Goal: Task Accomplishment & Management: Use online tool/utility

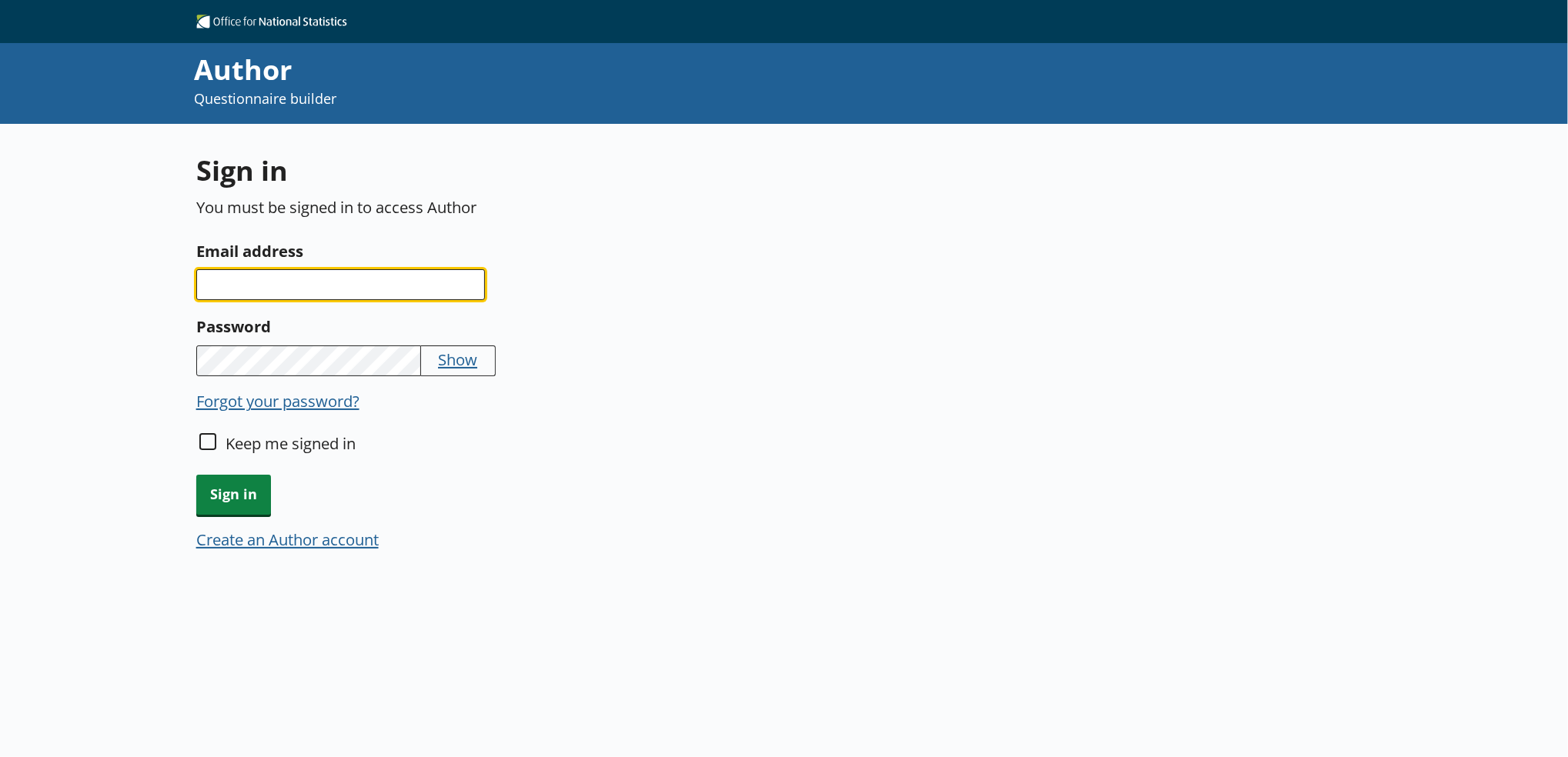
click at [392, 273] on input "Email address" at bounding box center [340, 285] width 289 height 31
type input "[EMAIL_ADDRESS][DOMAIN_NAME]"
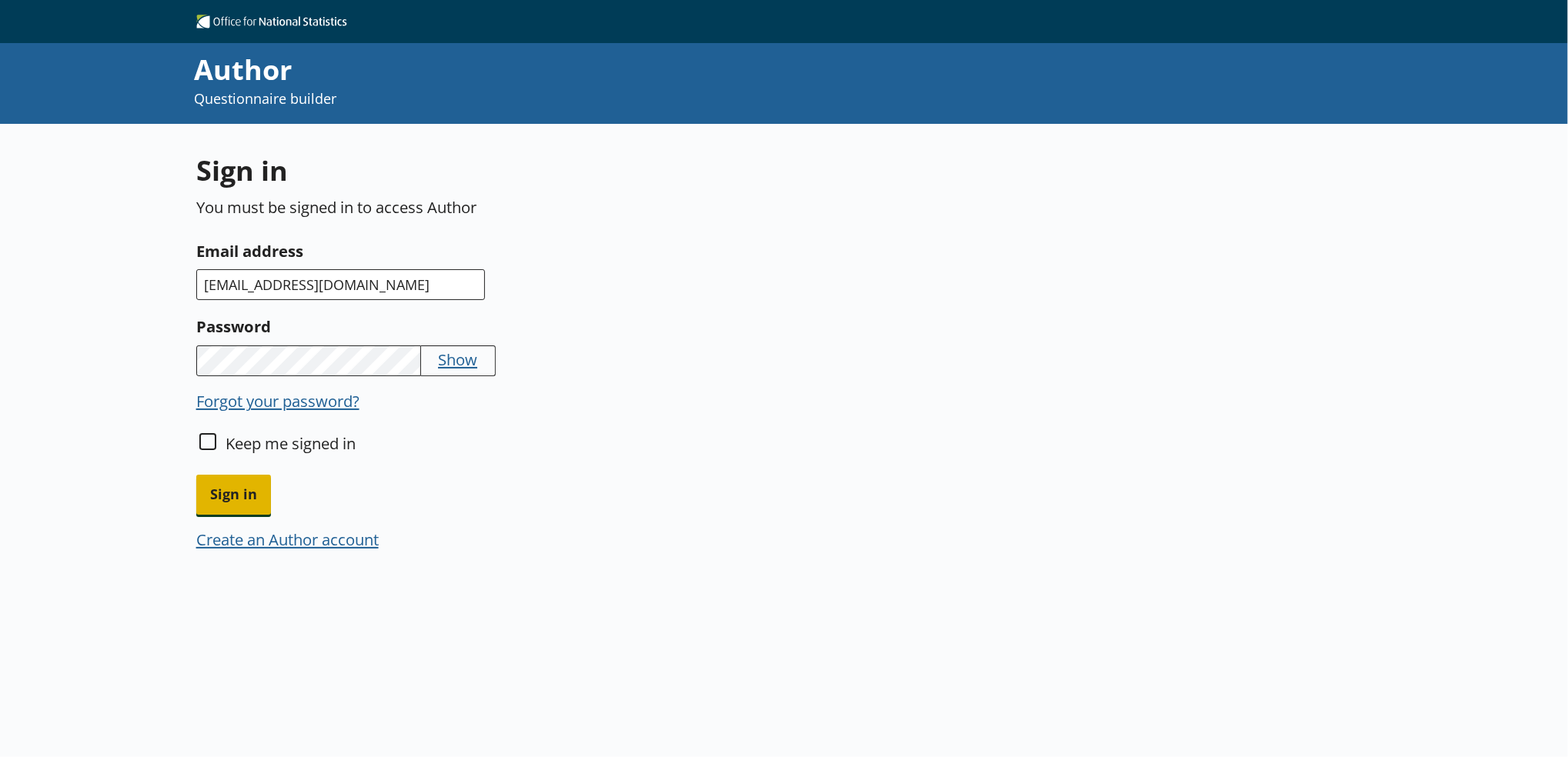
click at [253, 491] on span "Sign in" at bounding box center [234, 494] width 75 height 39
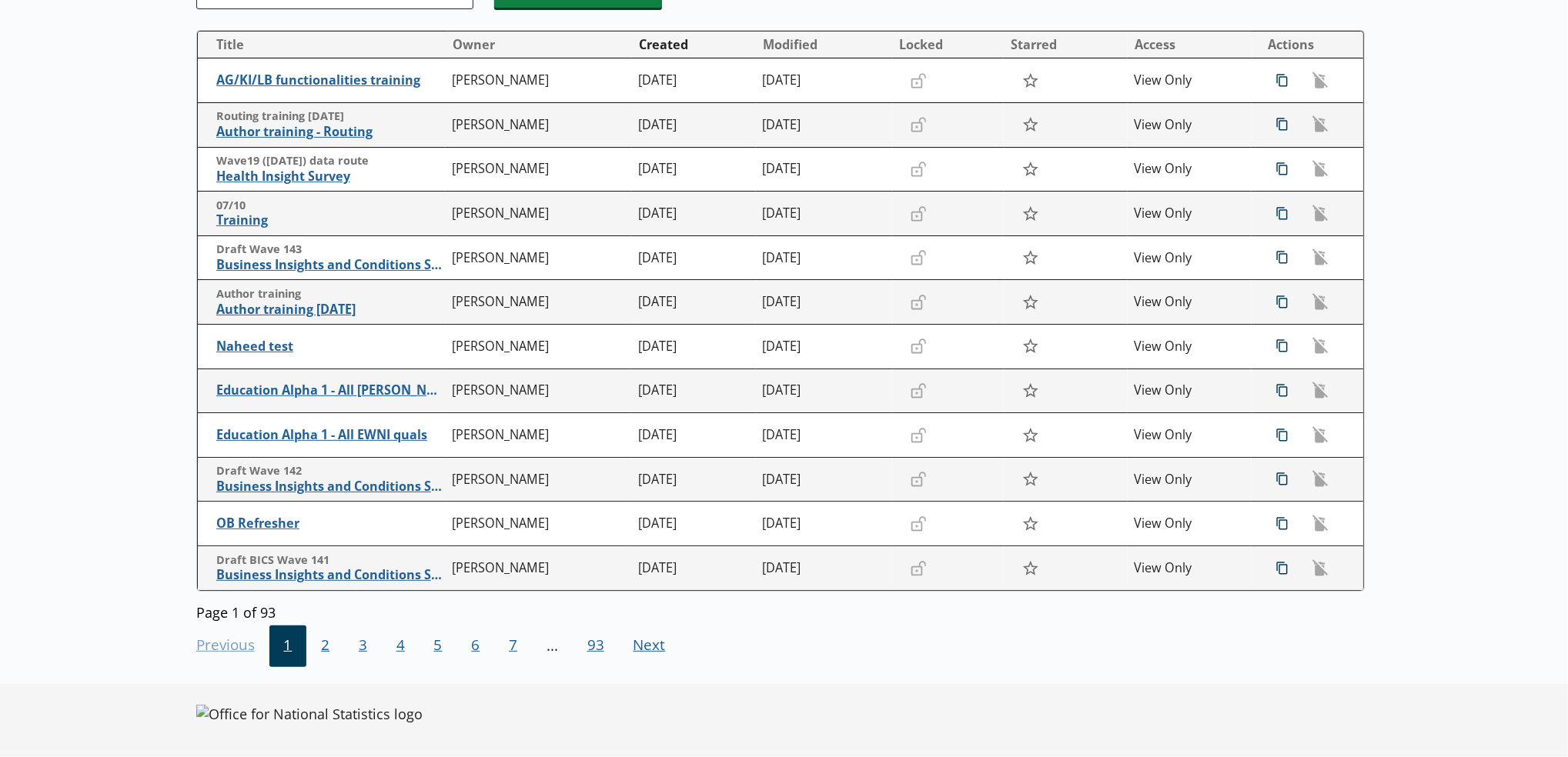
scroll to position [227, 0]
click at [312, 660] on span "2" at bounding box center [325, 646] width 37 height 41
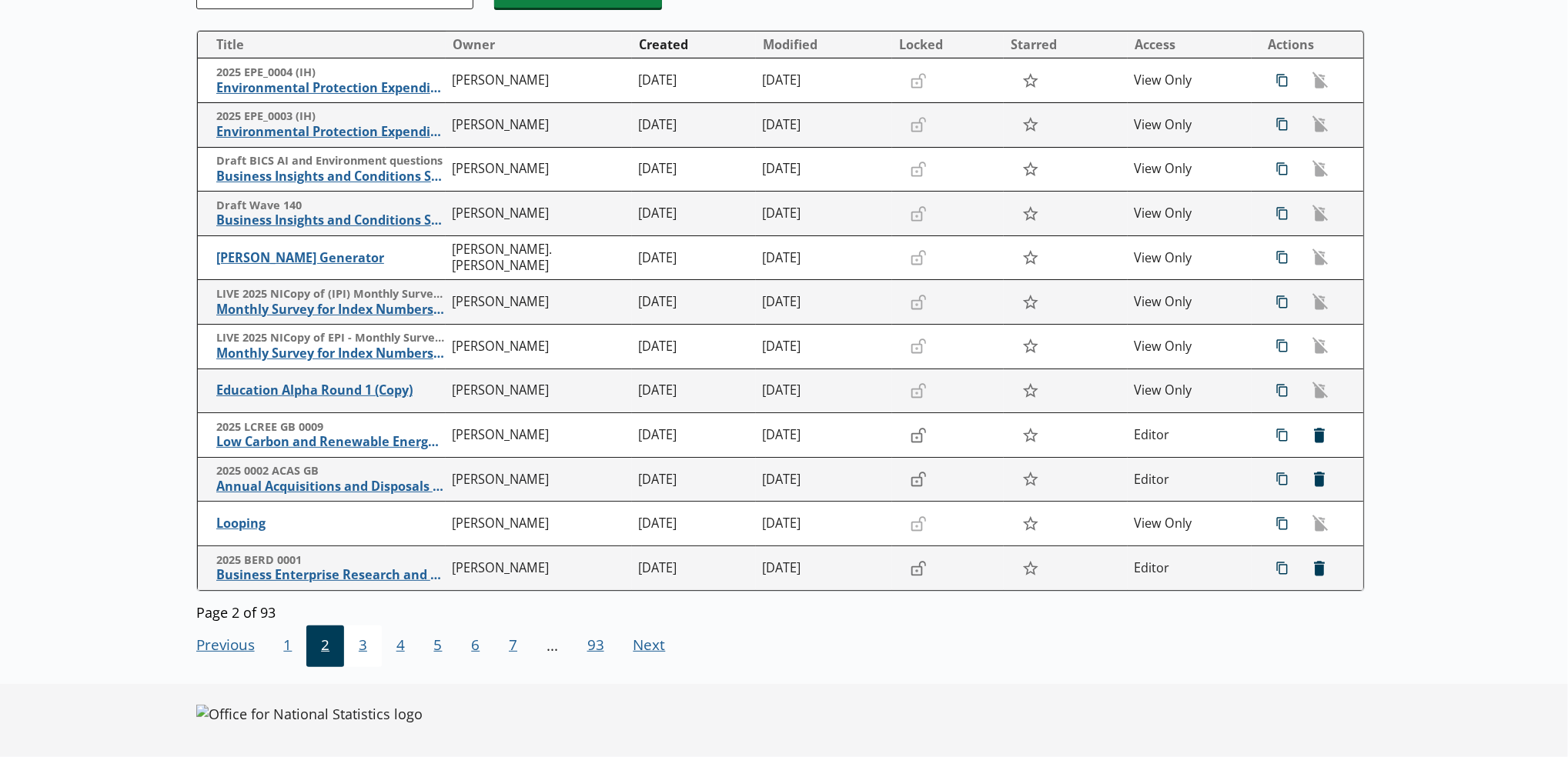
click at [366, 649] on span "3" at bounding box center [363, 646] width 37 height 41
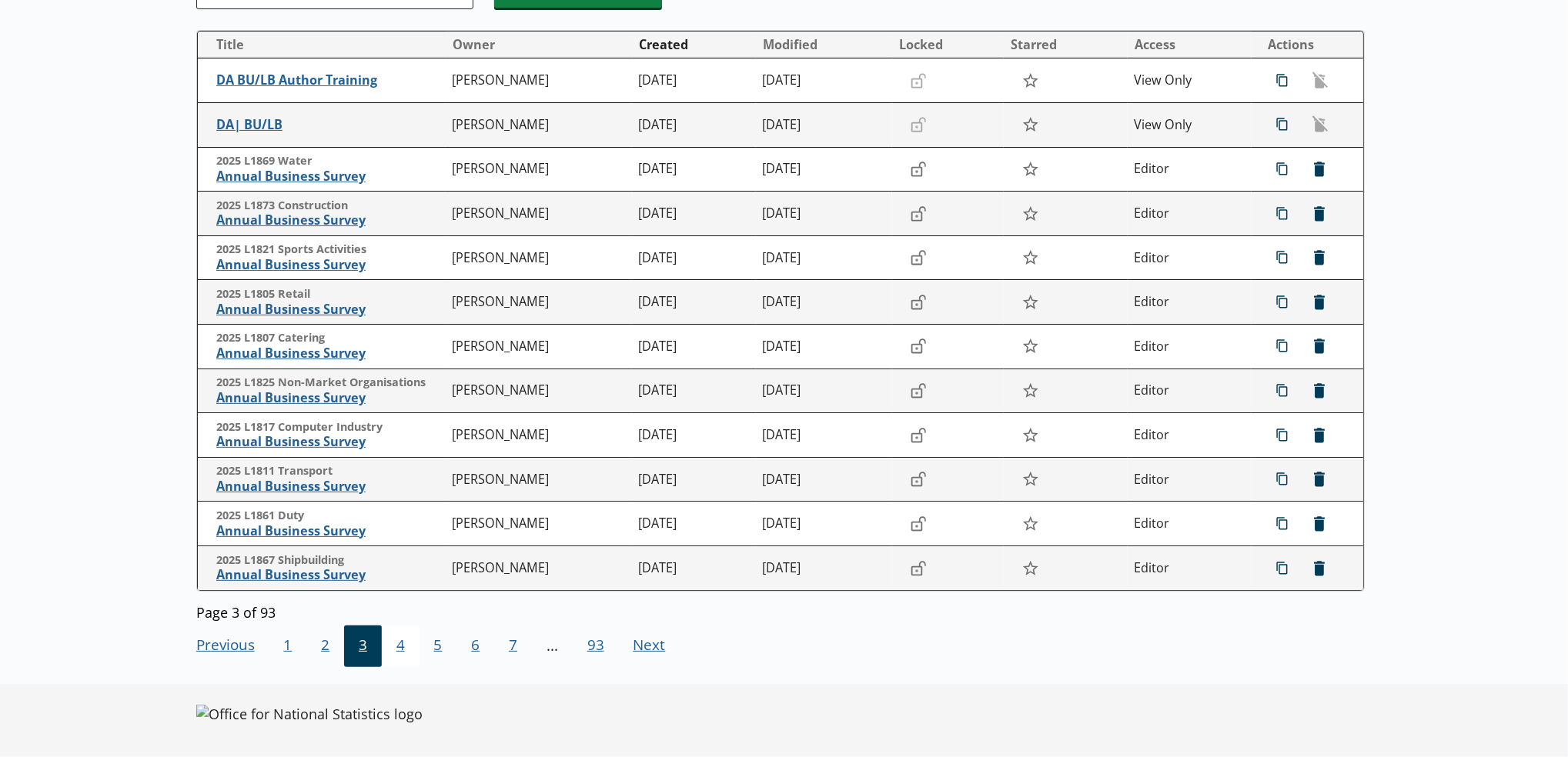
click at [391, 654] on span "4" at bounding box center [400, 646] width 37 height 41
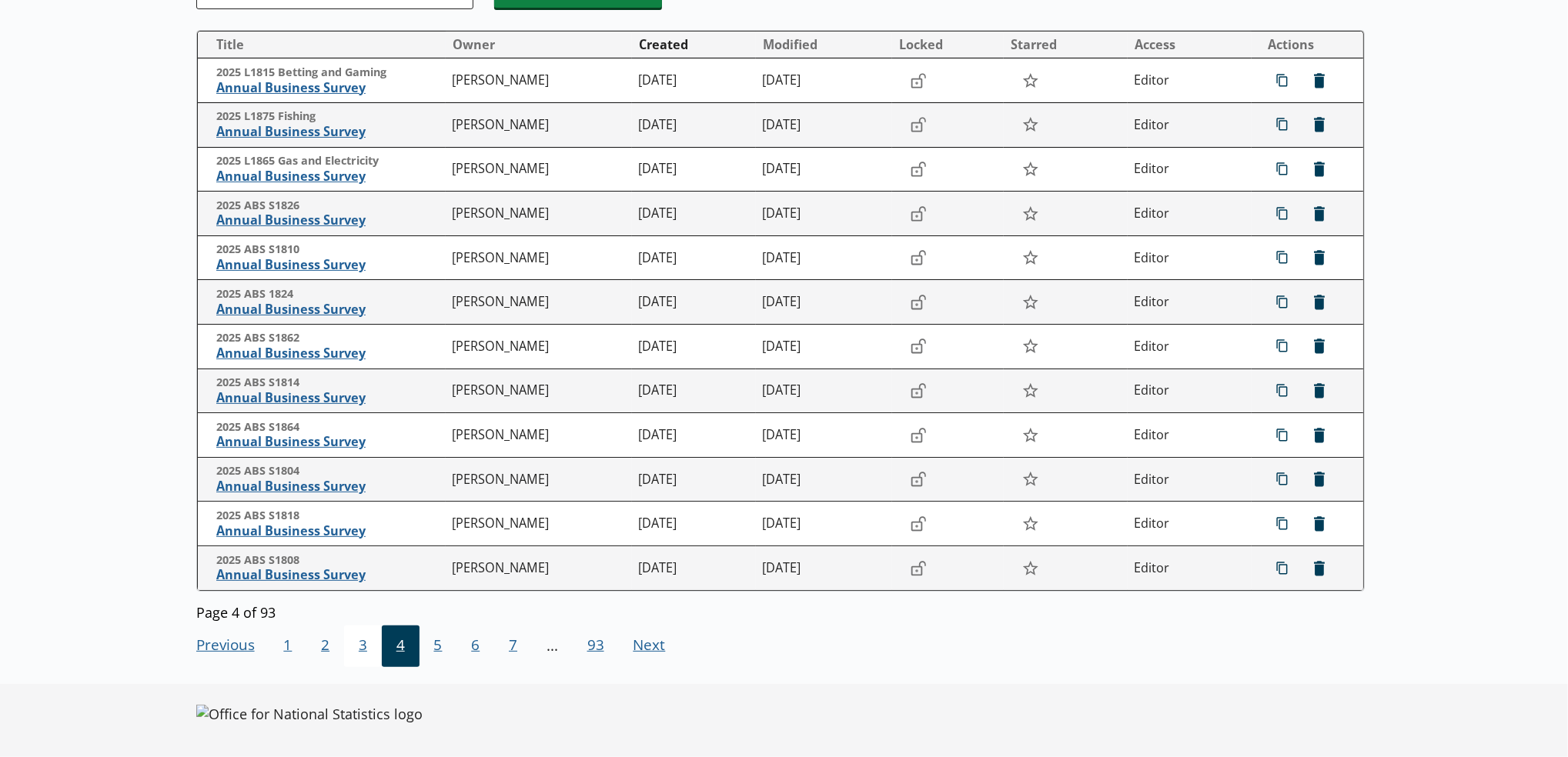
click at [361, 654] on span "3" at bounding box center [363, 646] width 37 height 41
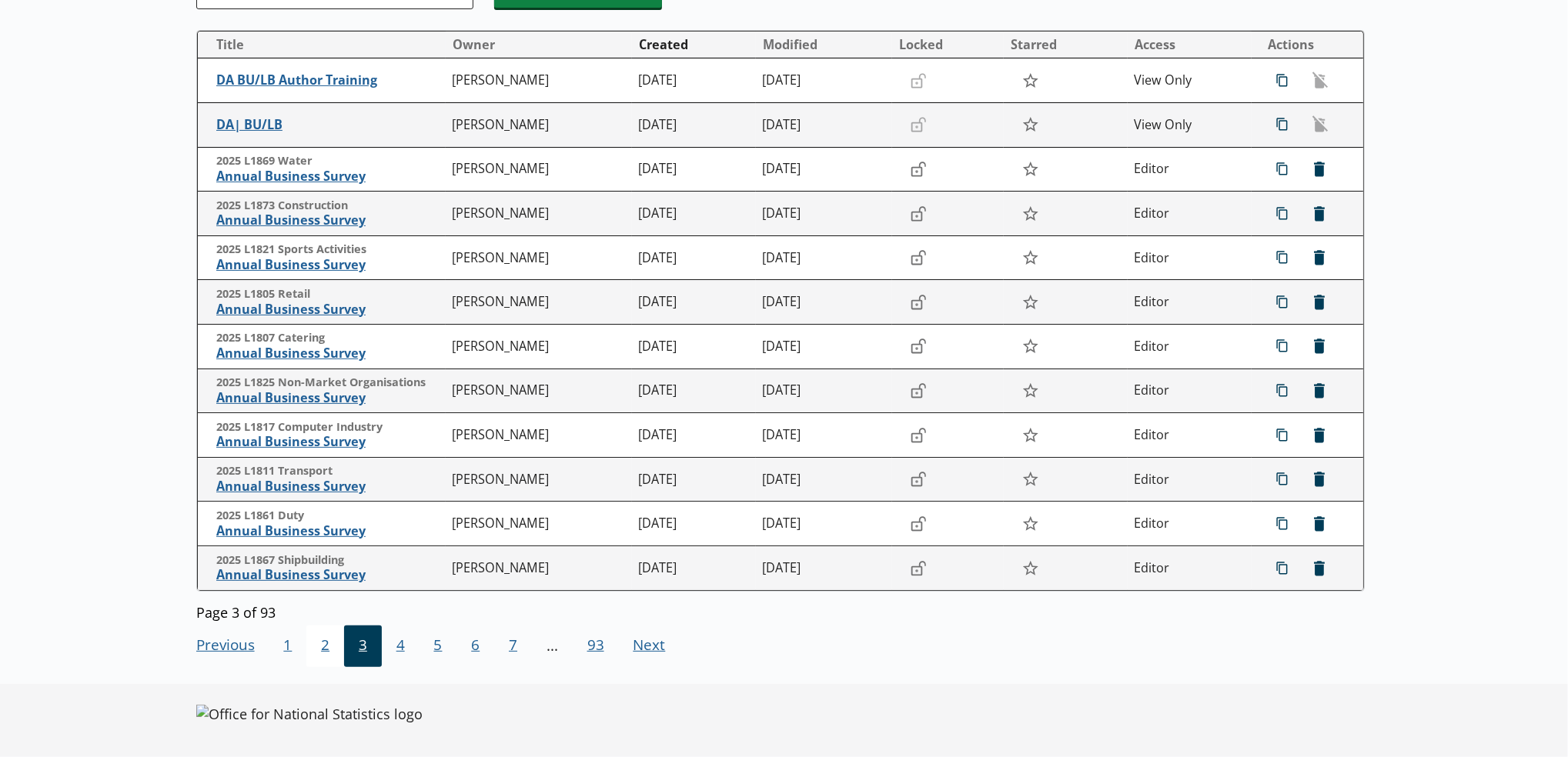
click at [336, 654] on span "2" at bounding box center [325, 646] width 37 height 41
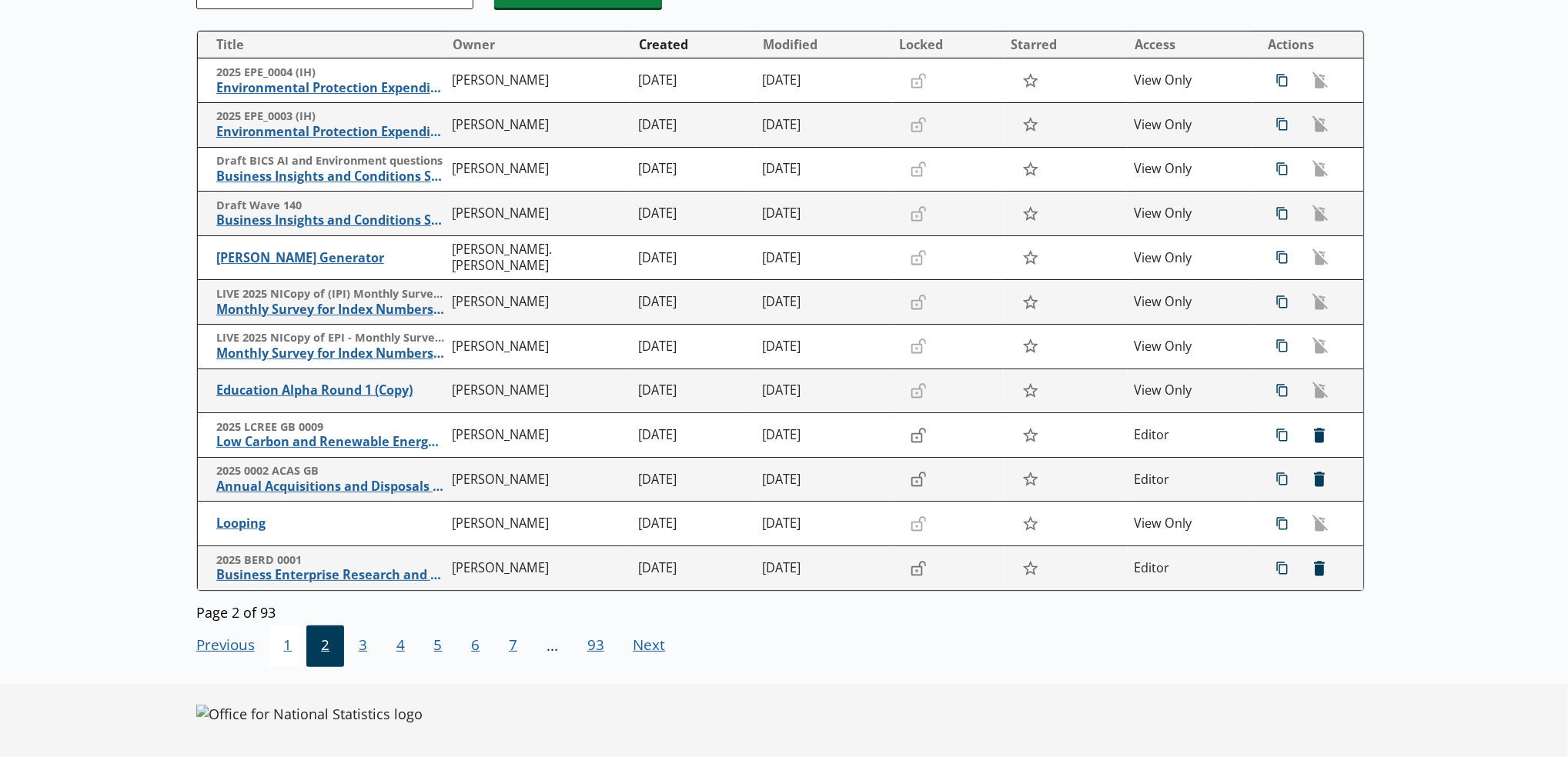
click at [290, 642] on span "1" at bounding box center [288, 646] width 37 height 41
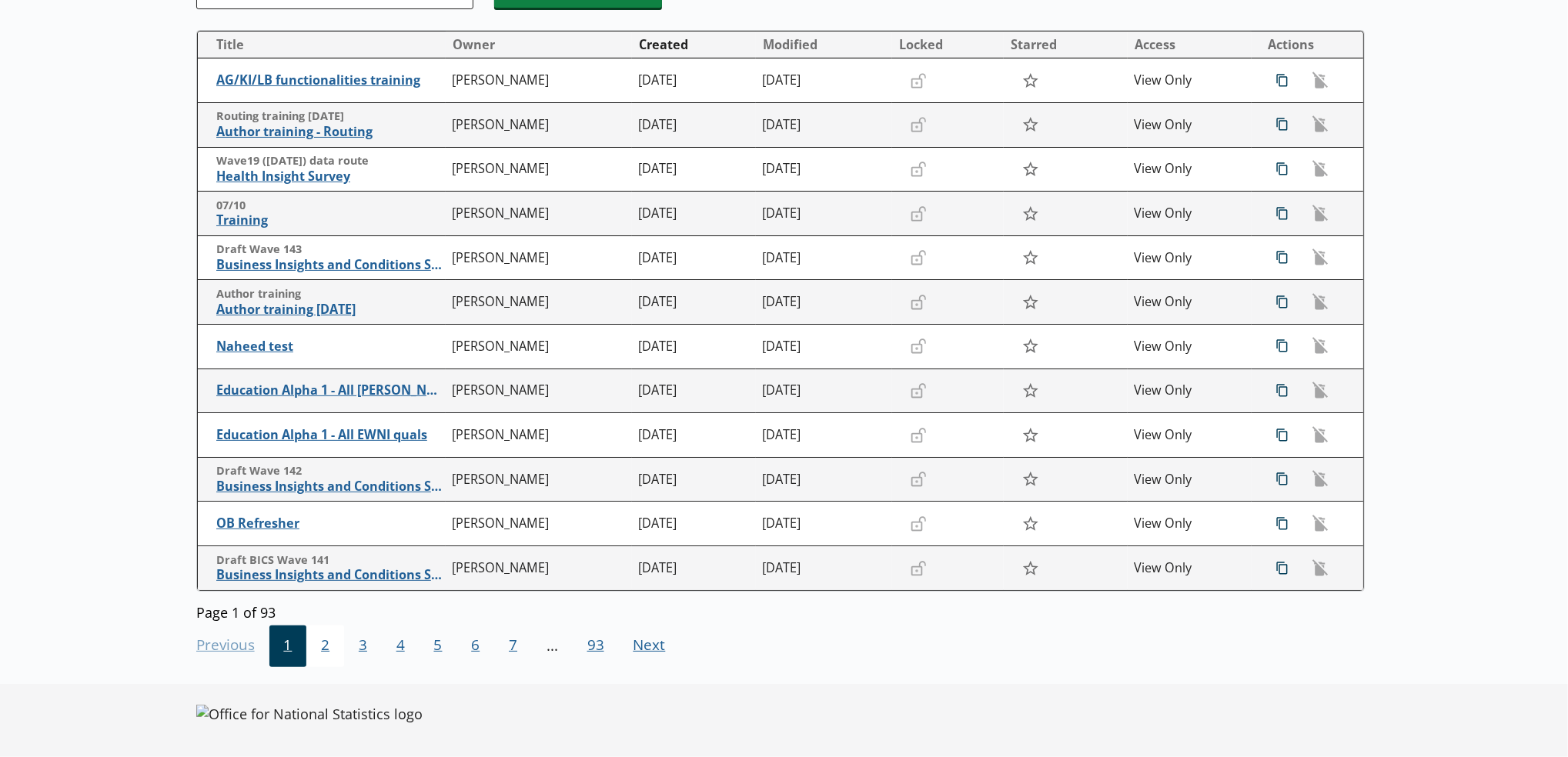
click at [317, 644] on span "2" at bounding box center [325, 646] width 37 height 41
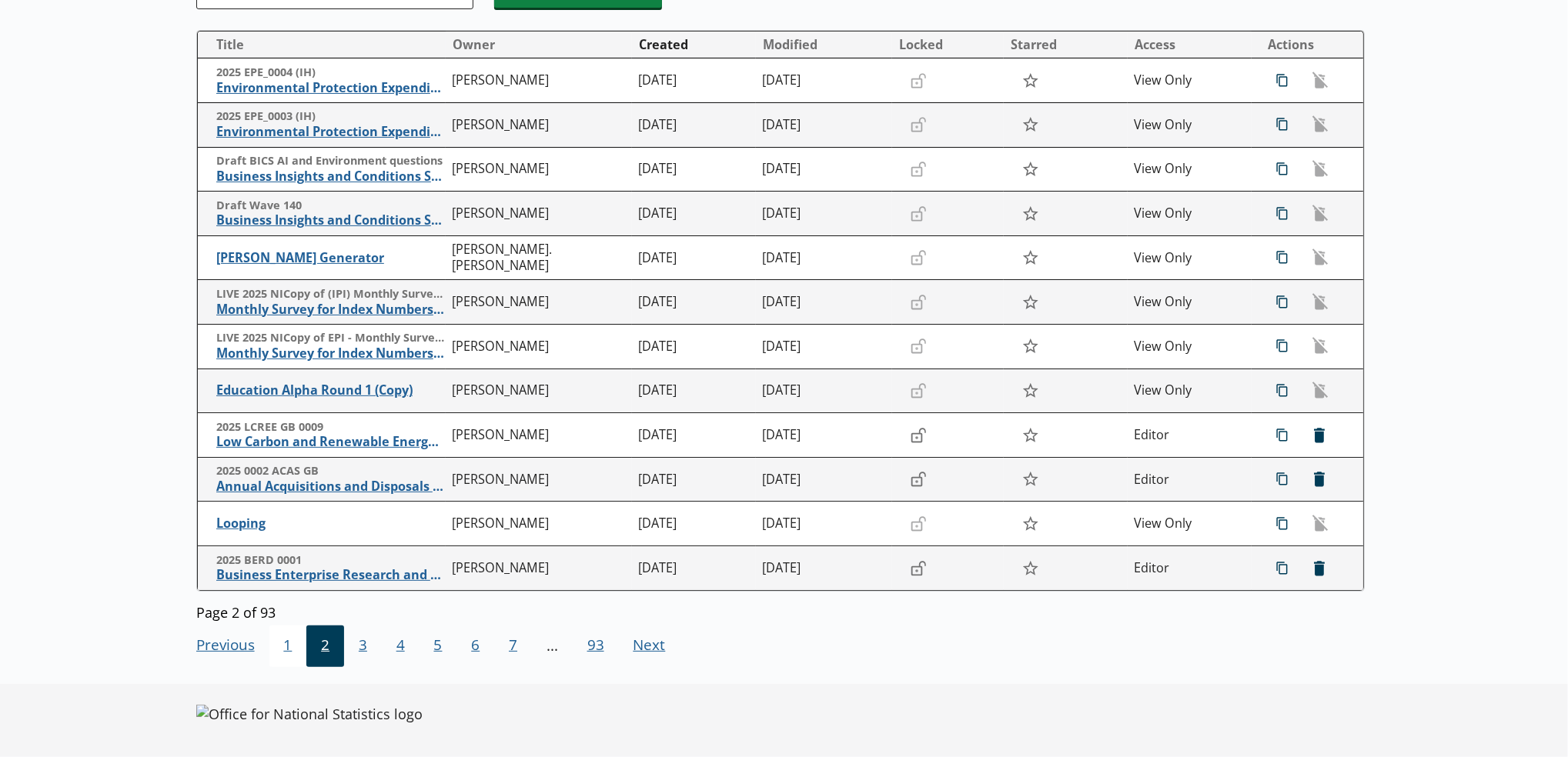
click at [288, 653] on span "1" at bounding box center [288, 646] width 37 height 41
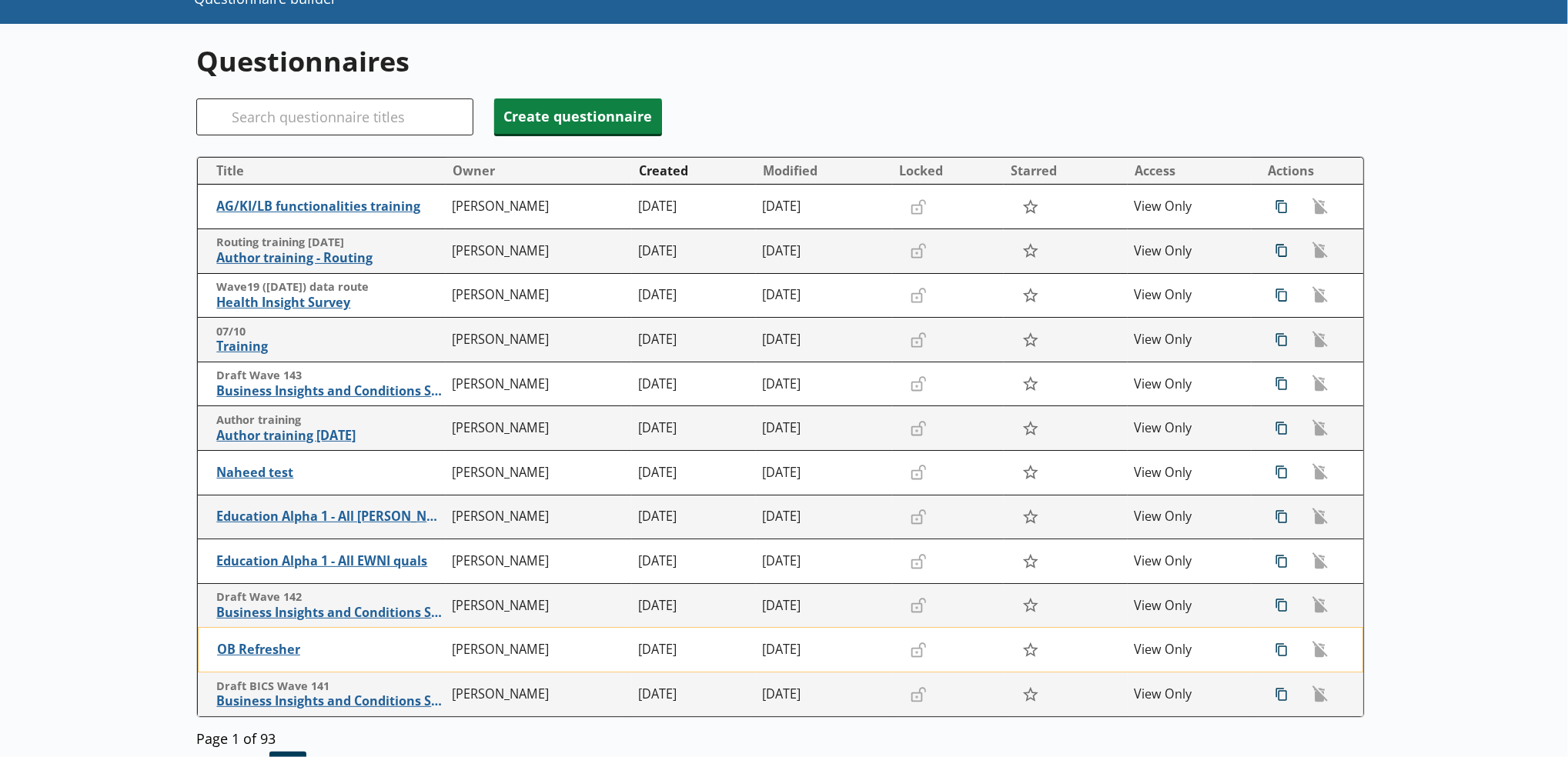
scroll to position [99, 0]
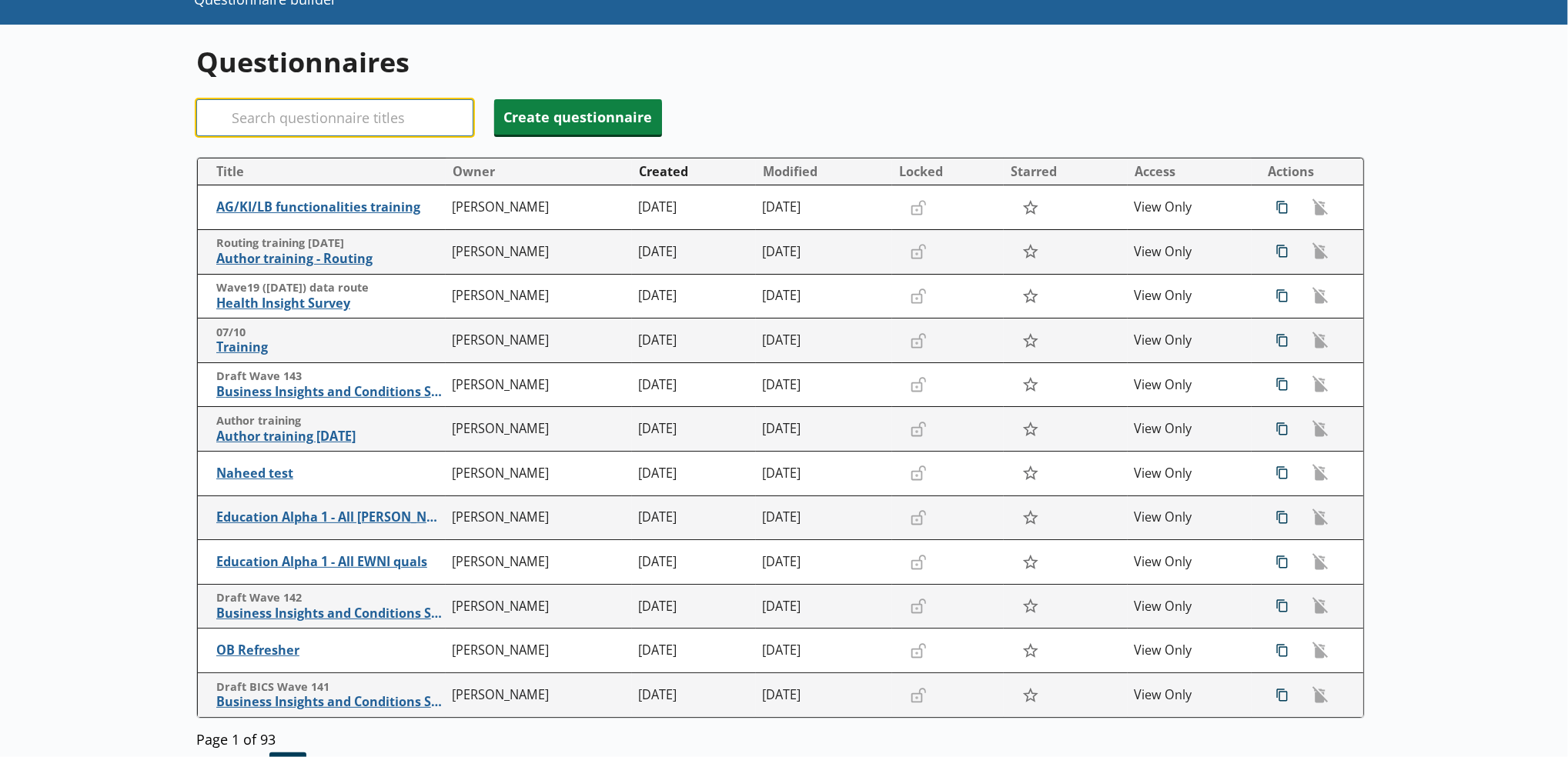
click at [318, 103] on input "Search" at bounding box center [335, 118] width 277 height 37
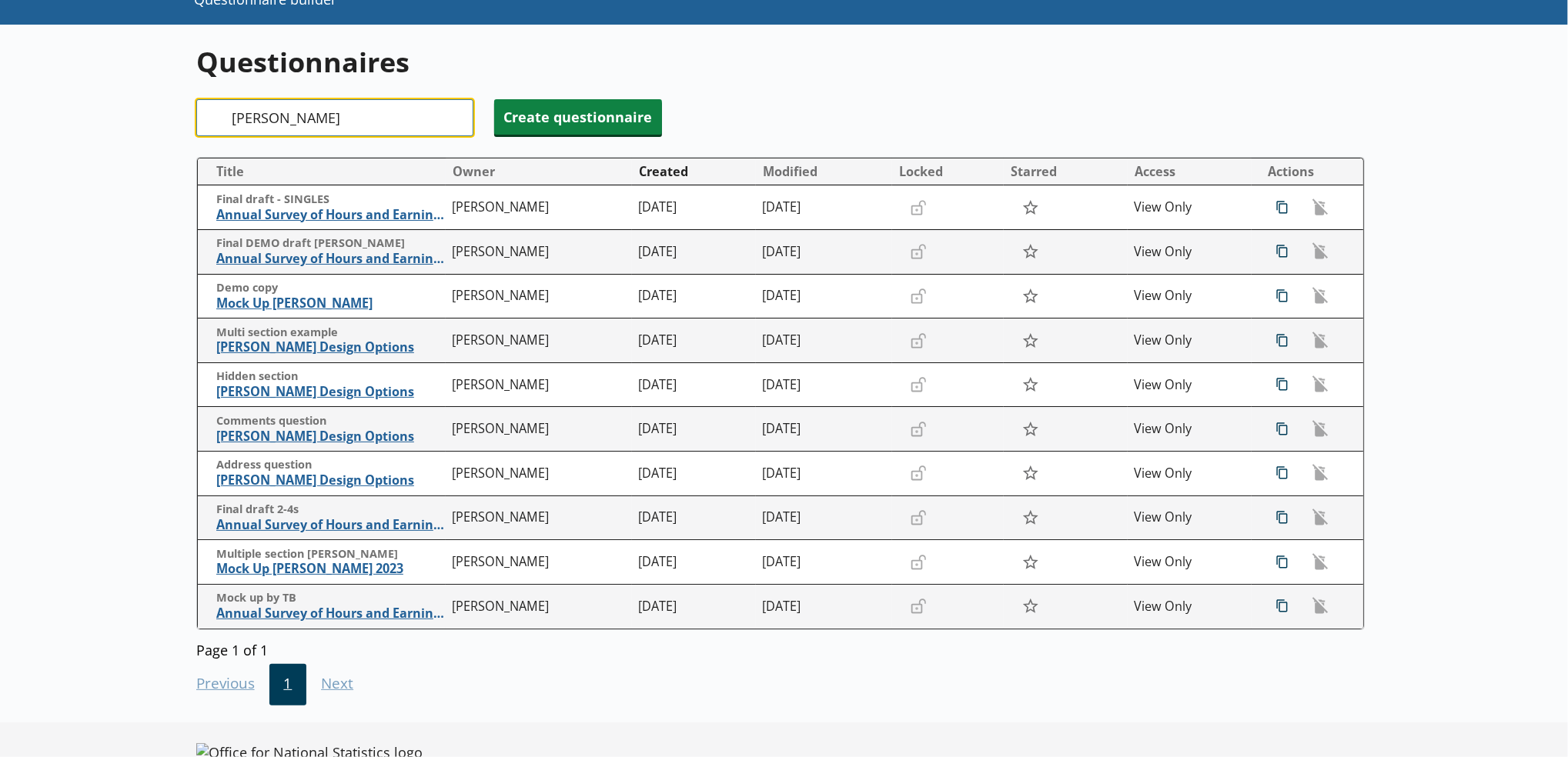
type input "[PERSON_NAME]"
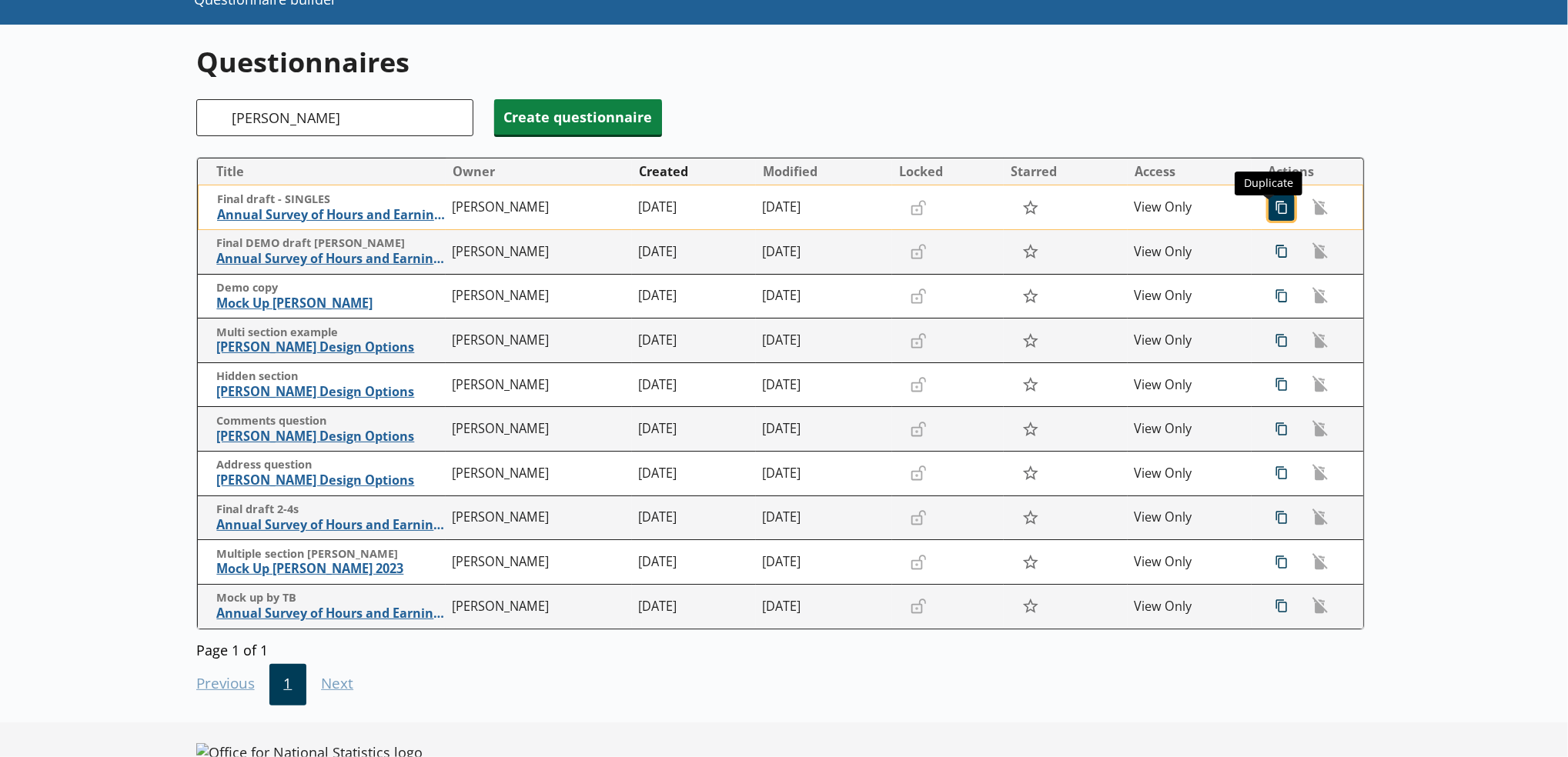
click at [1273, 215] on span "icon-copy Duplicate" at bounding box center [1282, 208] width 25 height 25
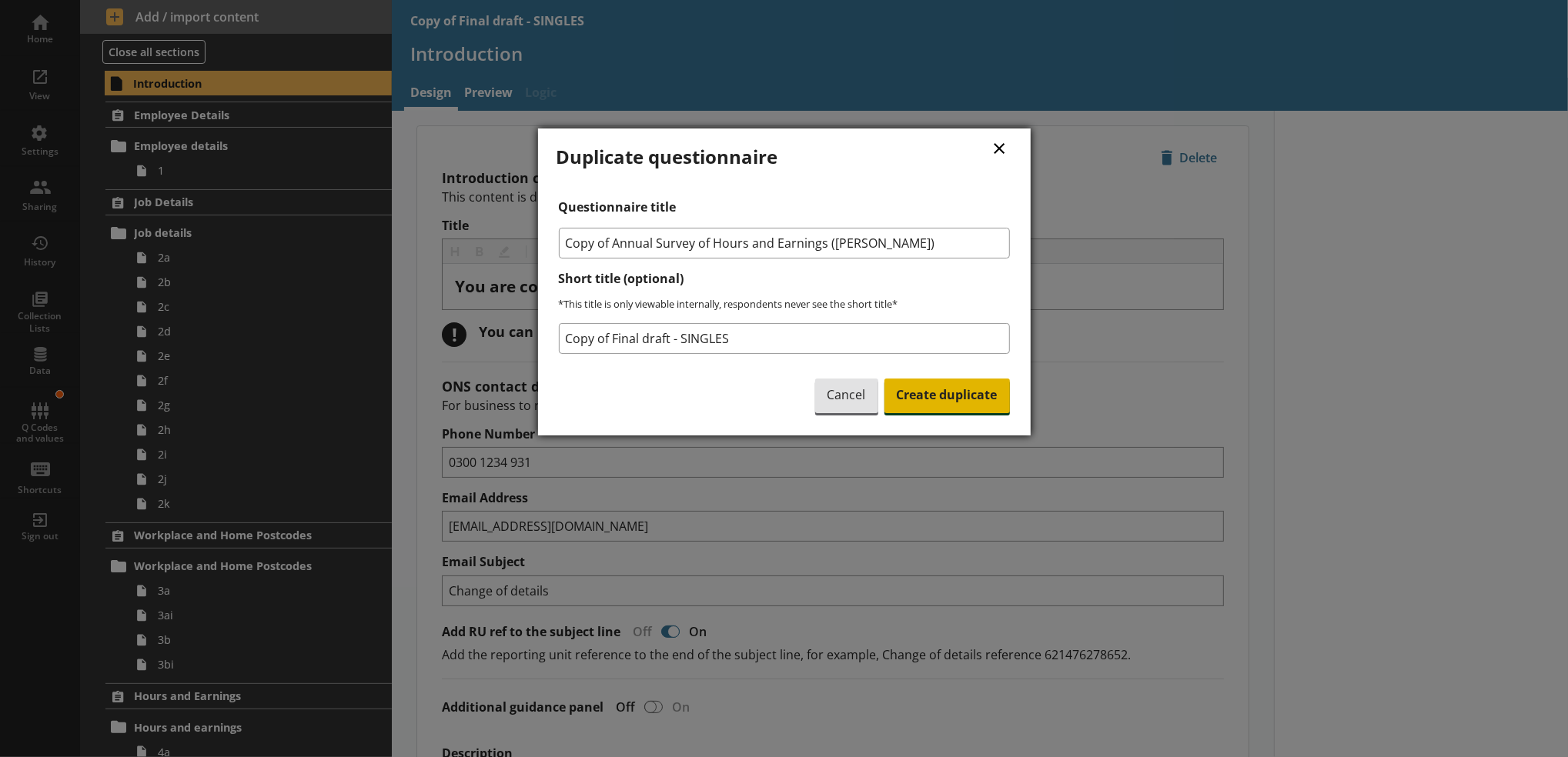
click at [916, 386] on span "Create duplicate" at bounding box center [947, 396] width 126 height 36
type textarea "x"
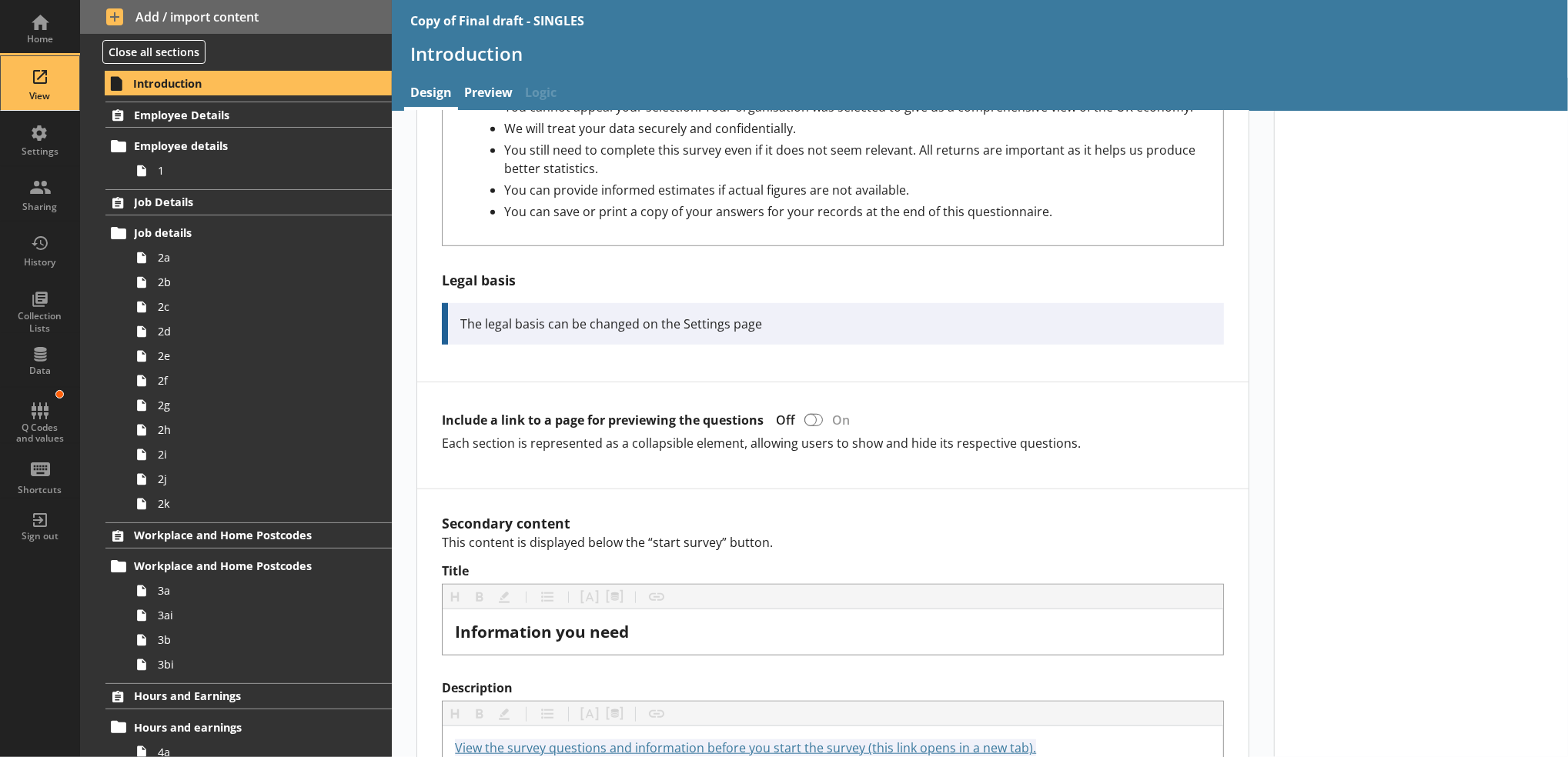
click at [39, 107] on div "View" at bounding box center [40, 83] width 54 height 54
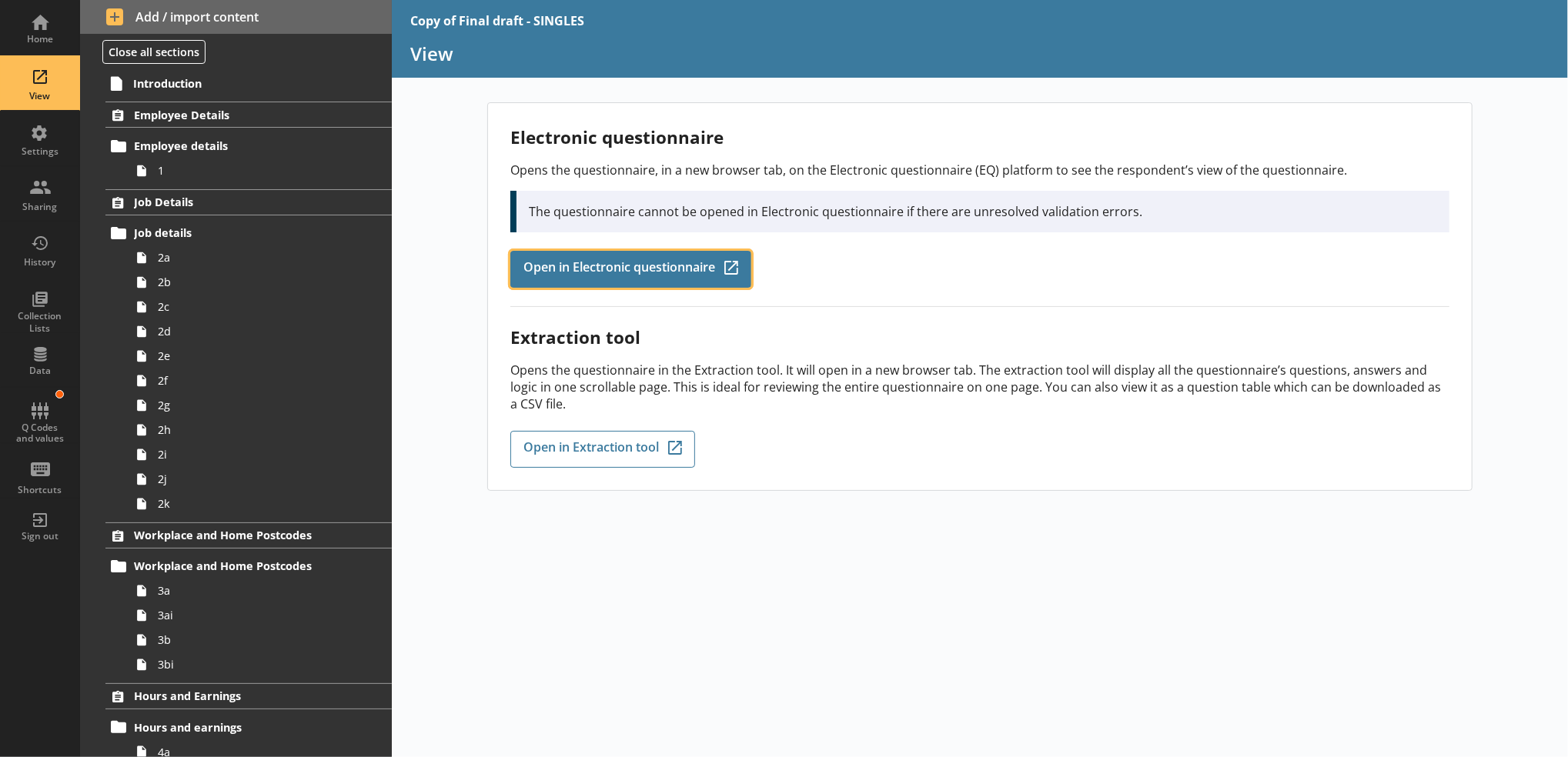
click at [613, 270] on span "Open in Electronic questionnaire" at bounding box center [619, 269] width 192 height 17
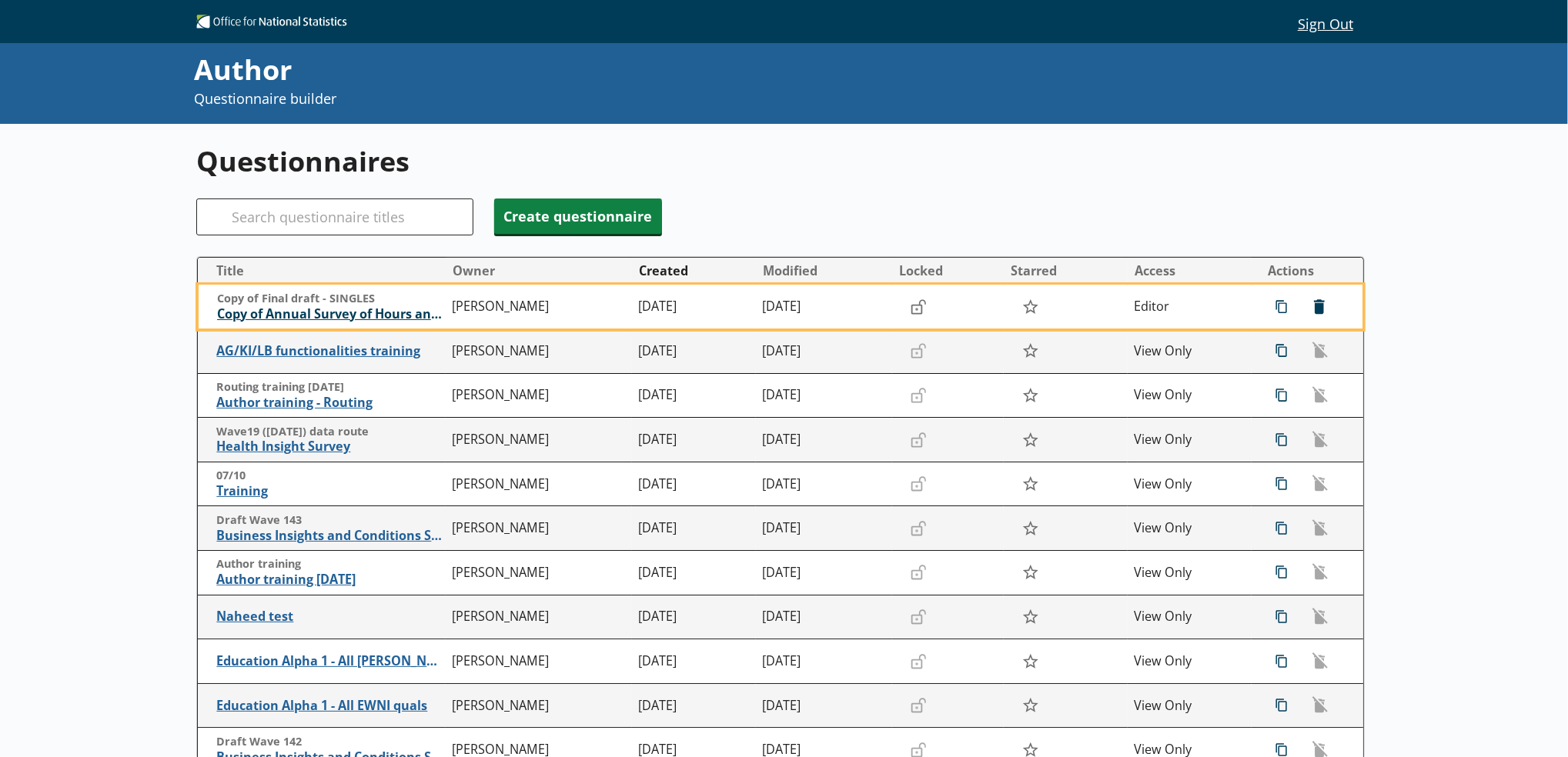
click at [392, 322] on span "Copy of Annual Survey of Hours and Earnings ([PERSON_NAME])" at bounding box center [331, 314] width 228 height 16
